Goal: Task Accomplishment & Management: Manage account settings

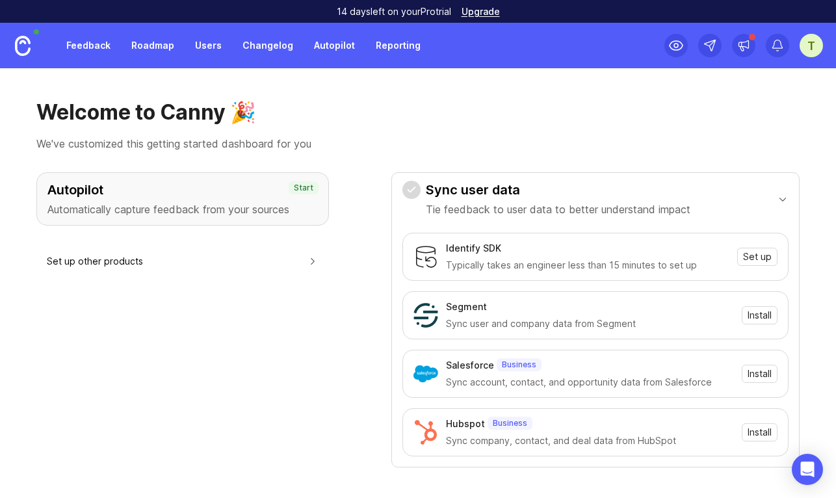
click at [205, 43] on link "Users" at bounding box center [208, 45] width 42 height 23
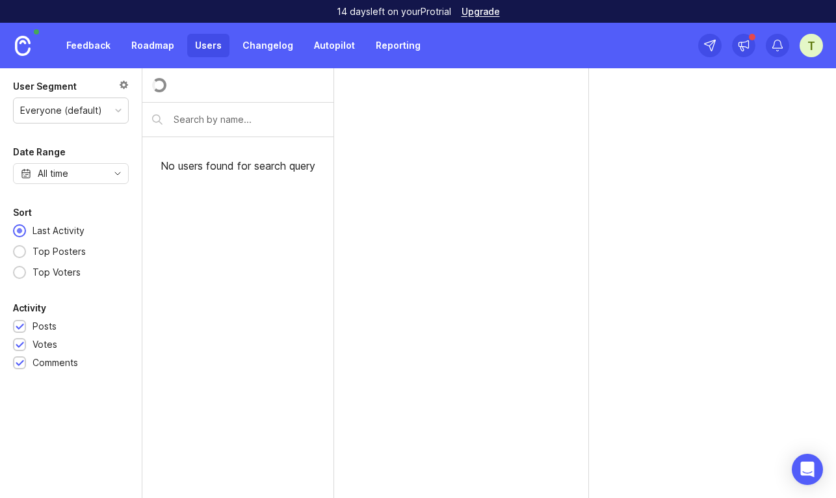
click at [86, 44] on link "Feedback" at bounding box center [89, 45] width 60 height 23
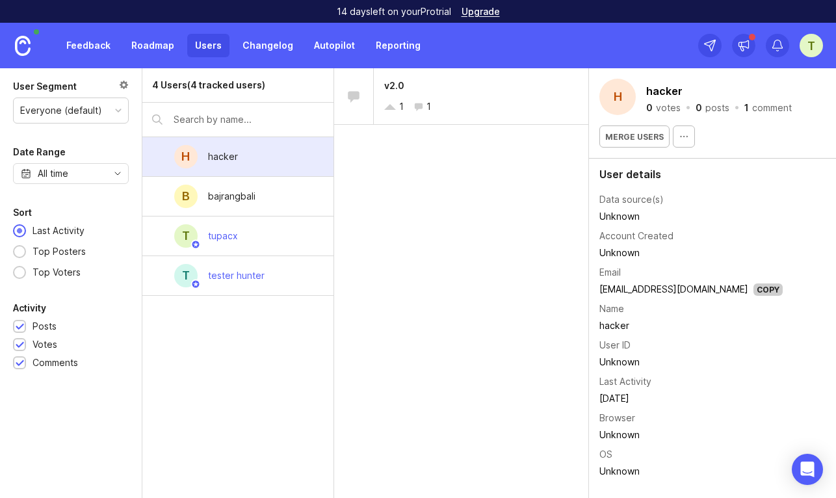
click at [100, 50] on link "Feedback" at bounding box center [89, 45] width 60 height 23
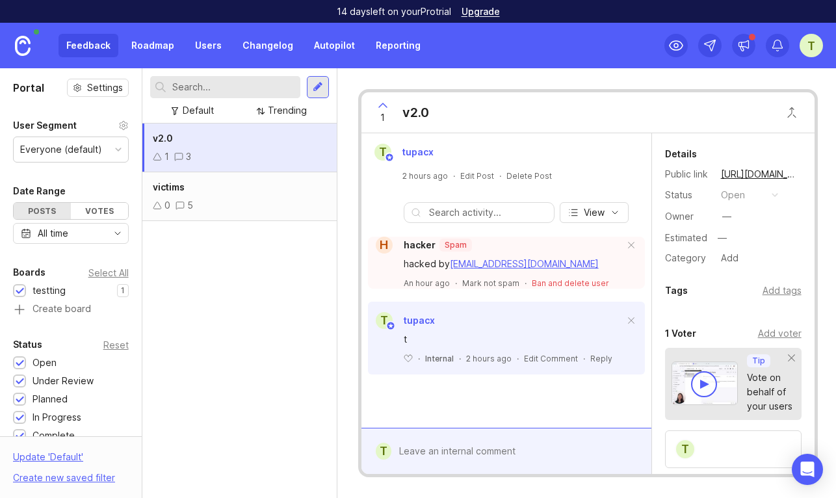
click at [254, 196] on div "victims 0 5" at bounding box center [239, 196] width 194 height 49
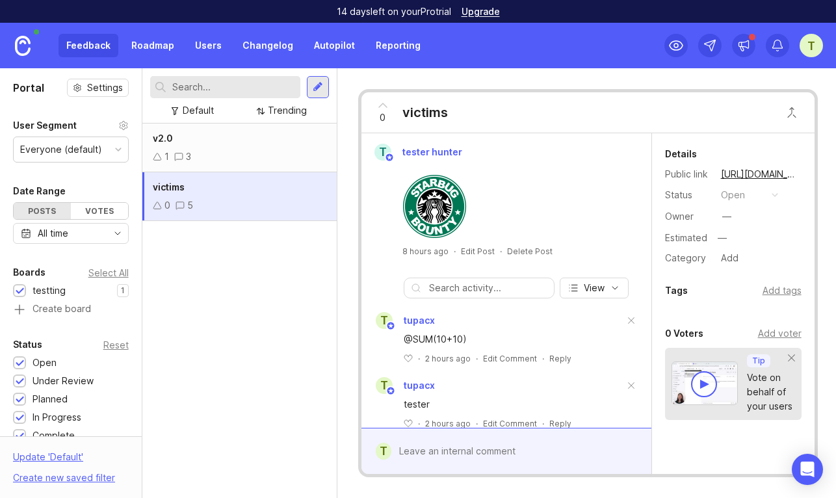
click at [246, 150] on div "1 3" at bounding box center [240, 157] width 174 height 14
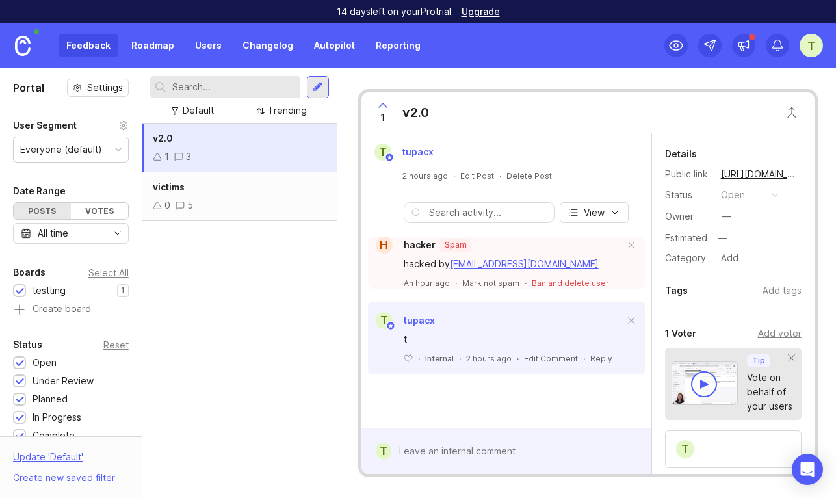
click at [579, 282] on button "Ban and delete user" at bounding box center [570, 283] width 77 height 11
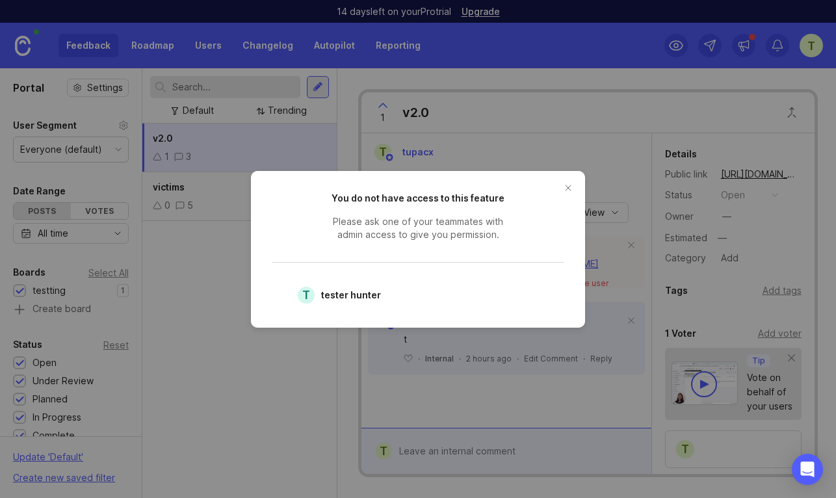
click at [568, 187] on button "close button" at bounding box center [568, 188] width 21 height 21
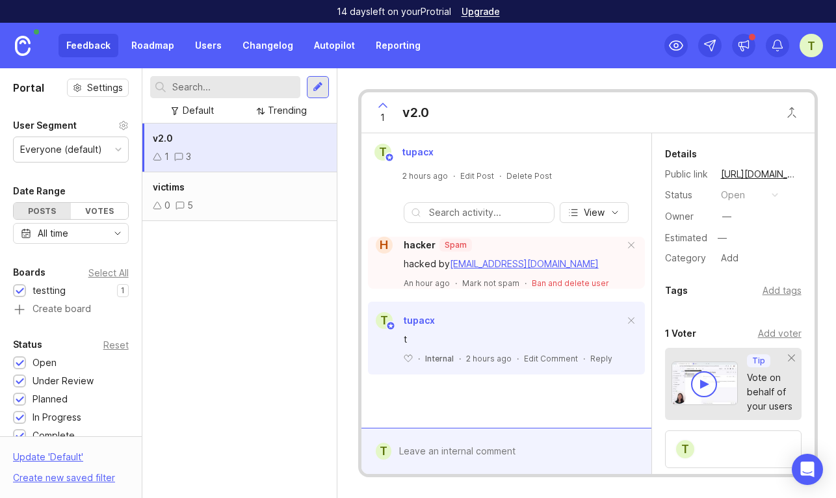
click at [559, 283] on button "Ban and delete user" at bounding box center [570, 283] width 77 height 11
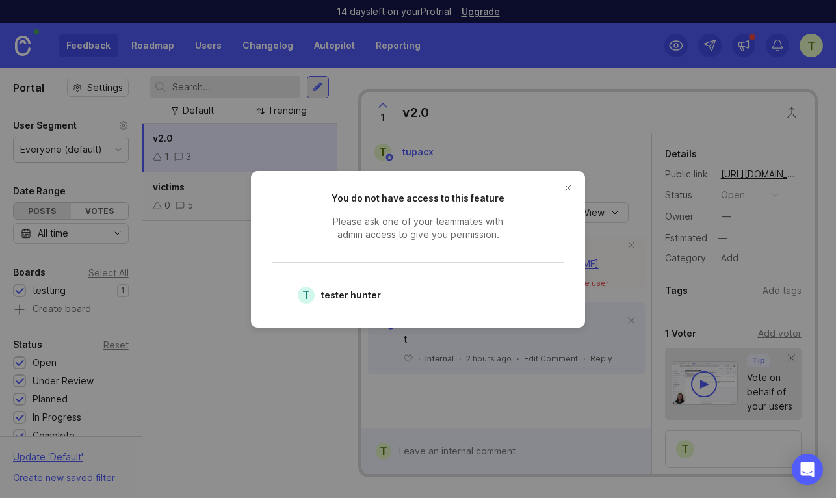
click at [564, 185] on button "close button" at bounding box center [568, 188] width 21 height 21
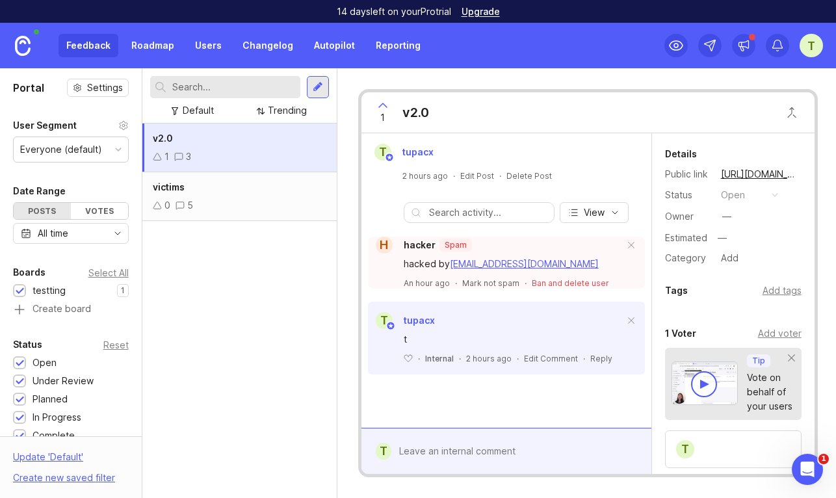
click at [501, 281] on p "Mark not spam" at bounding box center [490, 283] width 57 height 11
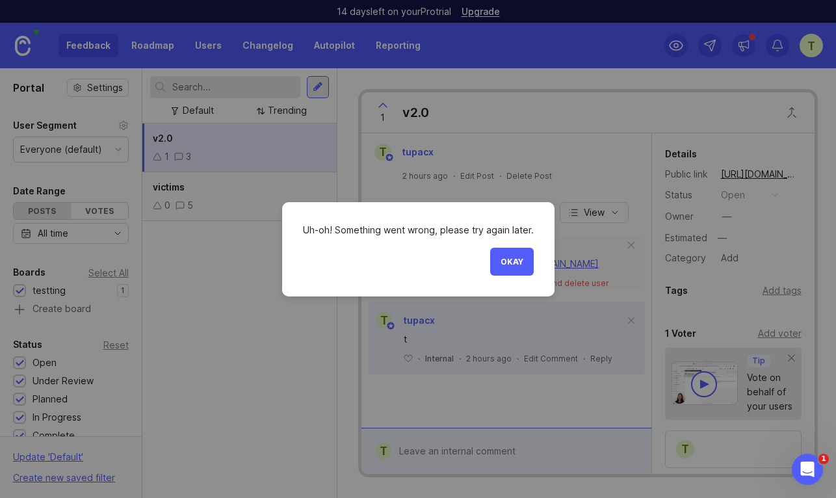
click at [522, 262] on span "Okay" at bounding box center [512, 262] width 23 height 10
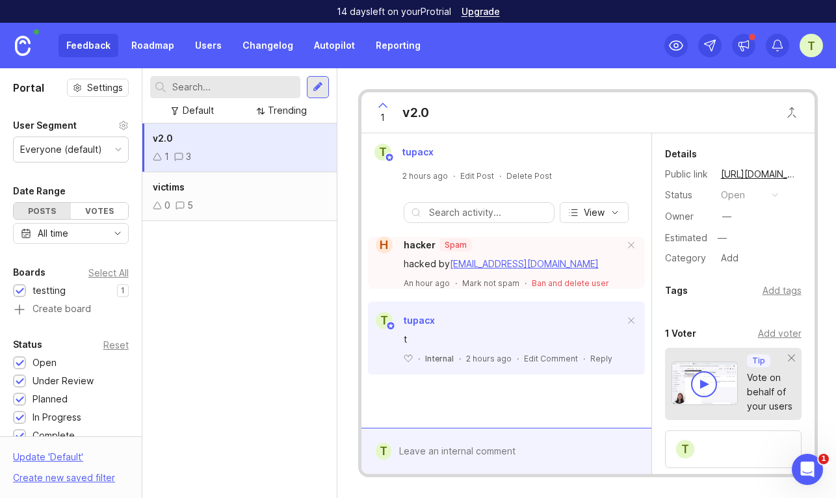
click at [814, 37] on div "t" at bounding box center [811, 45] width 23 height 23
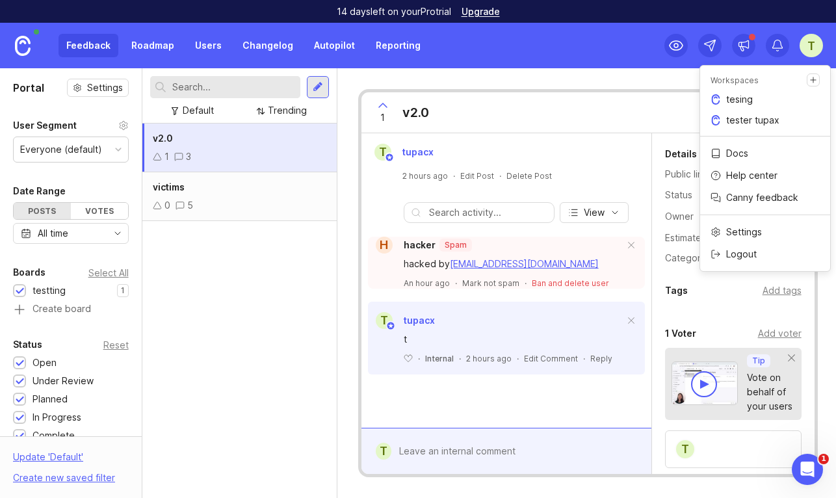
click at [766, 122] on p "tester tupax" at bounding box center [752, 120] width 53 height 13
click at [739, 98] on p "tesing" at bounding box center [739, 99] width 27 height 13
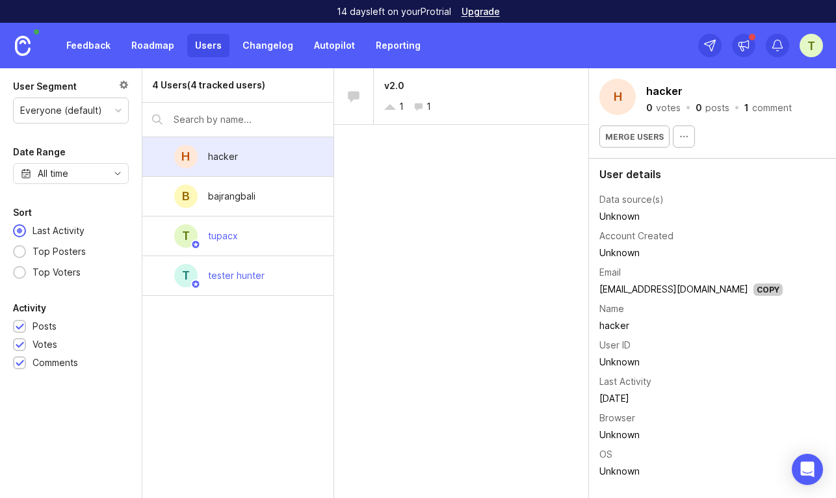
drag, startPoint x: 808, startPoint y: 44, endPoint x: 811, endPoint y: 58, distance: 14.0
click at [808, 47] on div "t" at bounding box center [811, 45] width 23 height 23
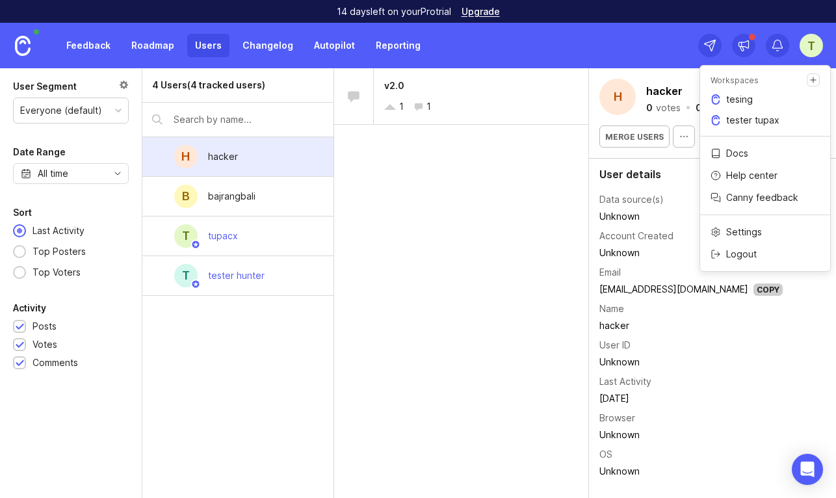
click at [760, 126] on p "tester tupax" at bounding box center [752, 120] width 53 height 13
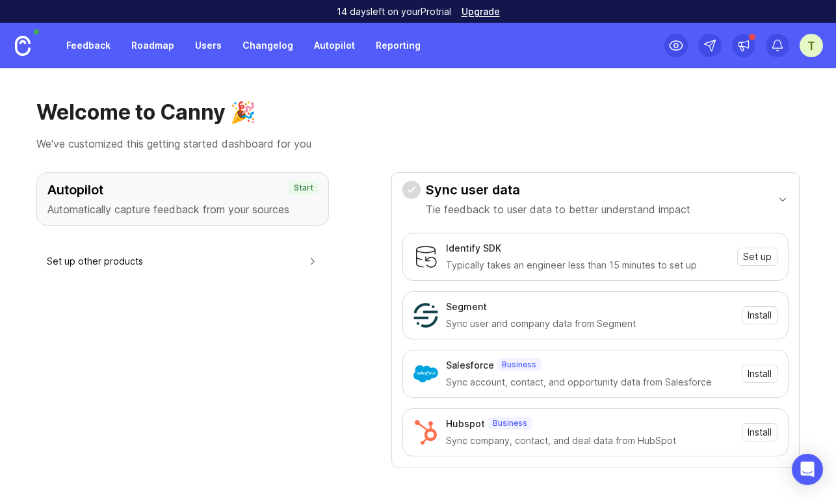
click at [806, 49] on div "t" at bounding box center [811, 45] width 23 height 23
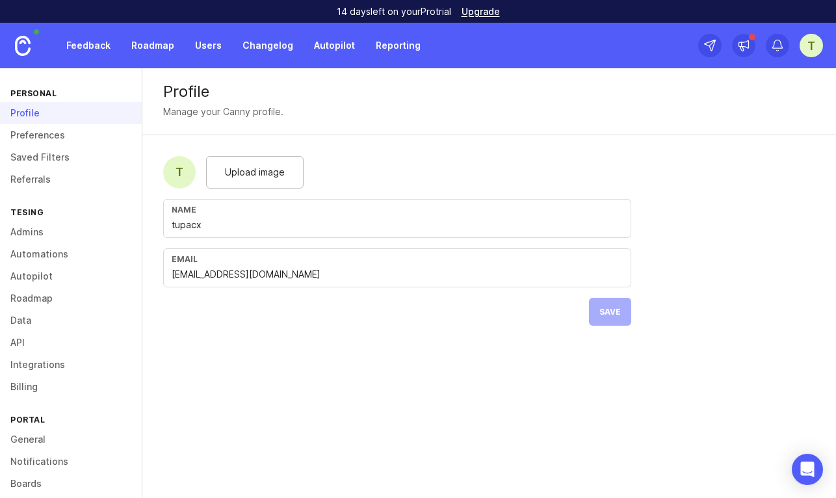
click at [38, 229] on link "Admins" at bounding box center [71, 232] width 142 height 22
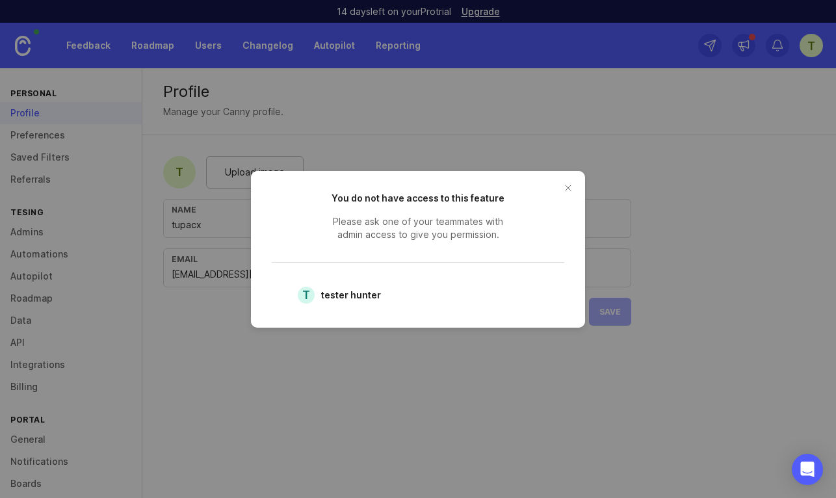
click at [568, 189] on button "close button" at bounding box center [568, 188] width 21 height 21
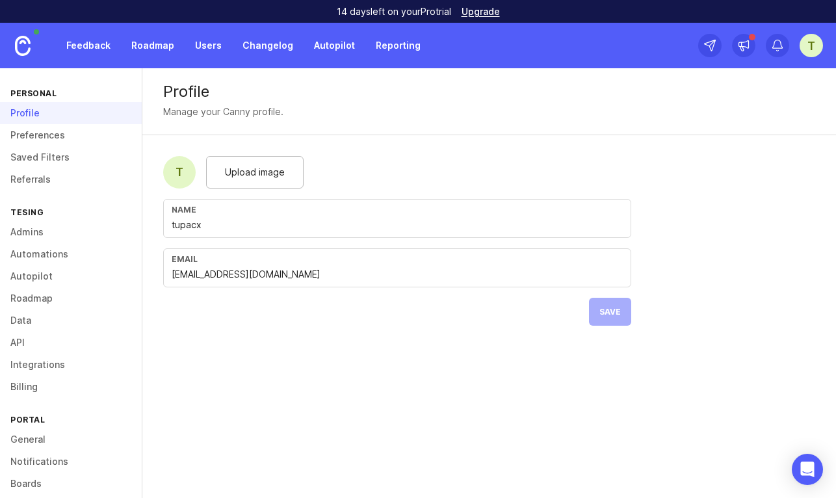
scroll to position [101, 0]
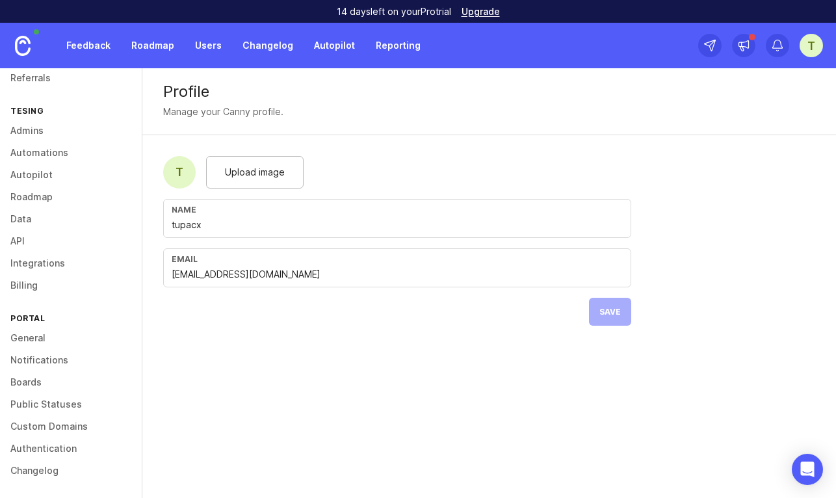
click at [34, 384] on link "Boards" at bounding box center [71, 382] width 142 height 22
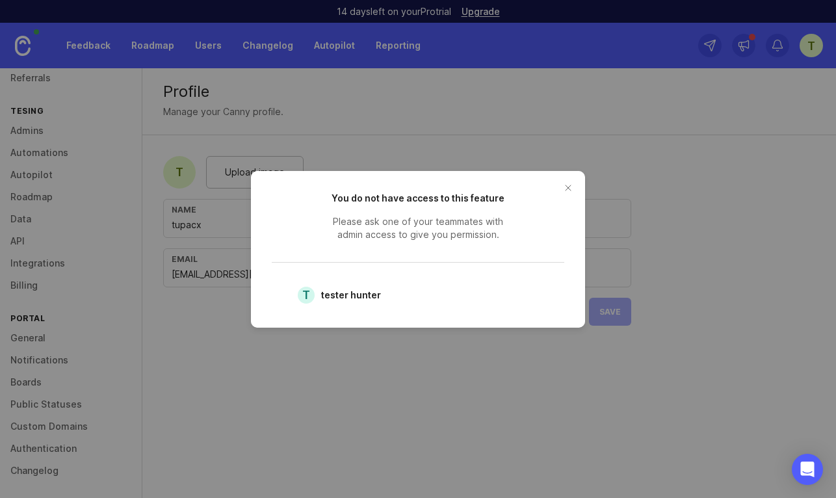
click at [570, 191] on button "close button" at bounding box center [568, 188] width 21 height 21
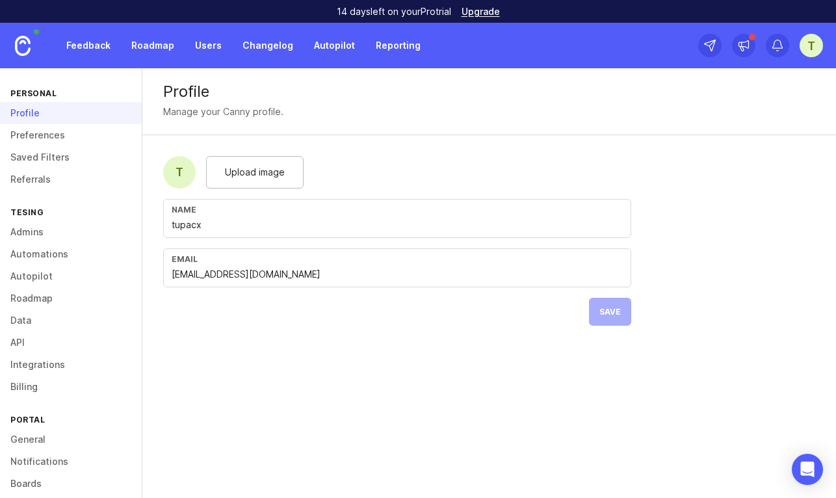
click at [94, 54] on link "Feedback" at bounding box center [89, 45] width 60 height 23
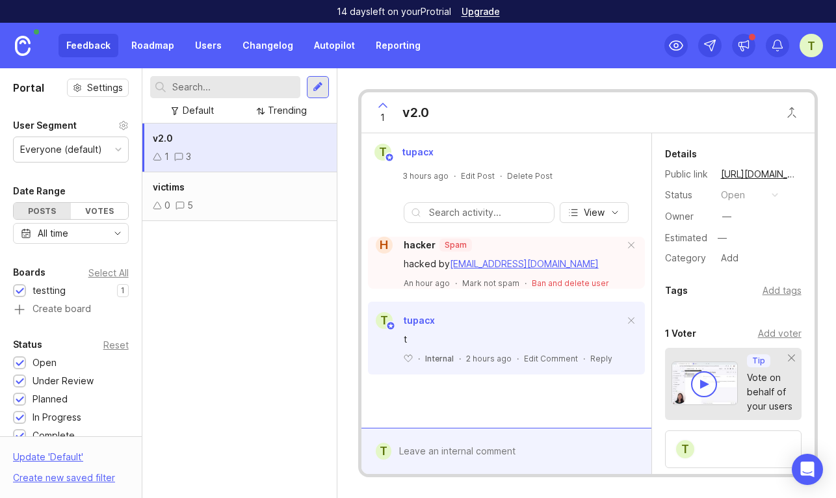
click at [564, 280] on button "Ban and delete user" at bounding box center [570, 283] width 77 height 11
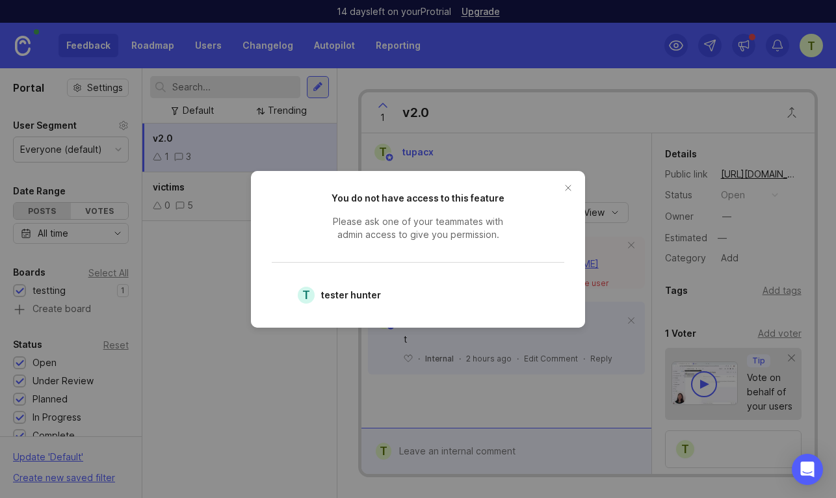
click at [572, 187] on button "close button" at bounding box center [568, 188] width 21 height 21
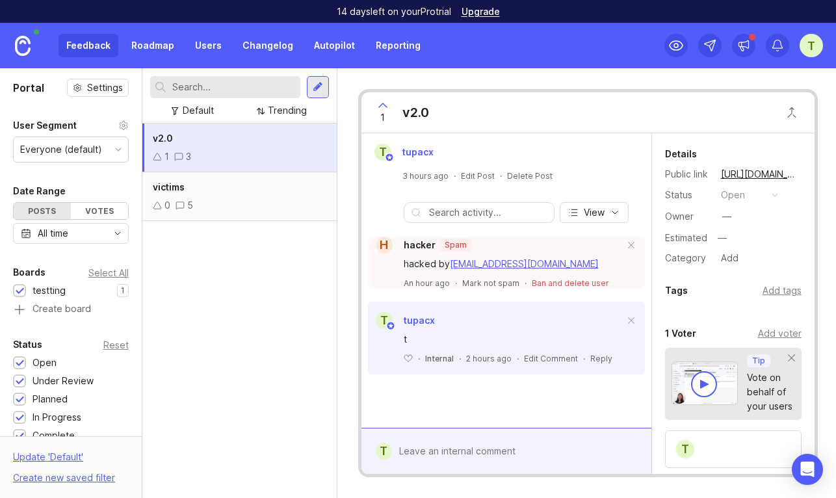
click at [806, 47] on div "t" at bounding box center [811, 45] width 23 height 23
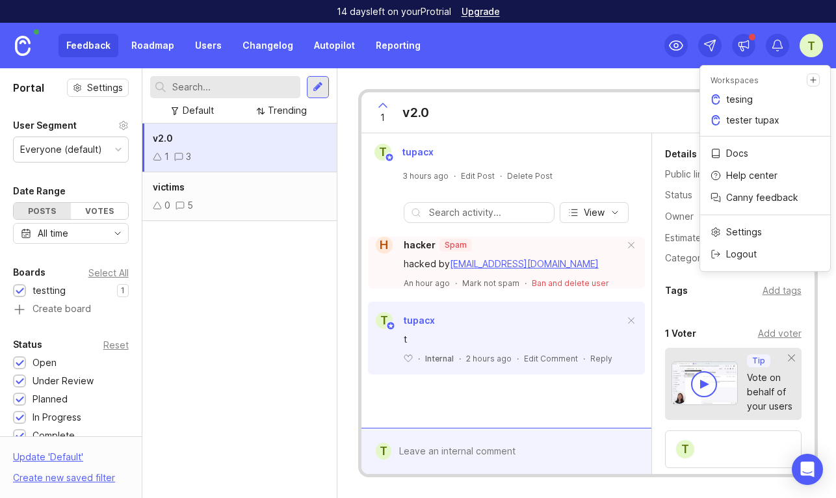
click at [752, 120] on p "tester tupax" at bounding box center [752, 120] width 53 height 13
